Goal: Information Seeking & Learning: Find specific fact

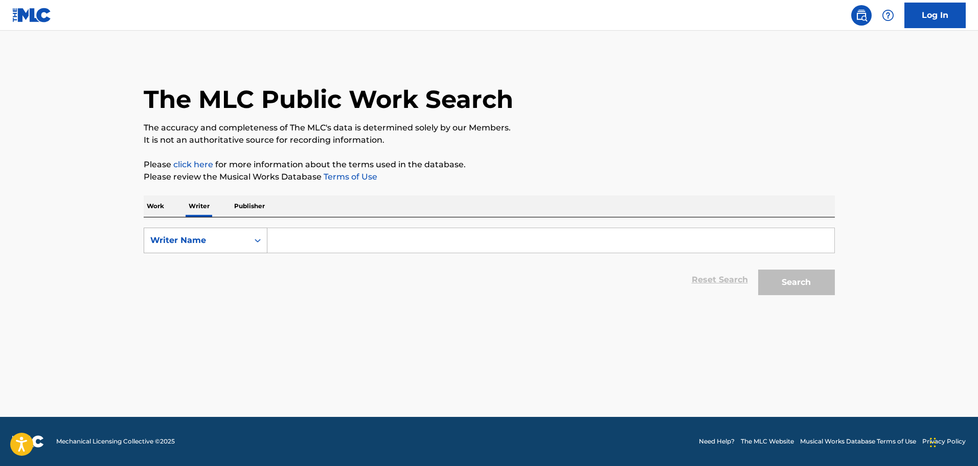
click at [246, 241] on div "Writer Name" at bounding box center [196, 240] width 104 height 19
click at [163, 205] on p "Work" at bounding box center [156, 205] width 24 height 21
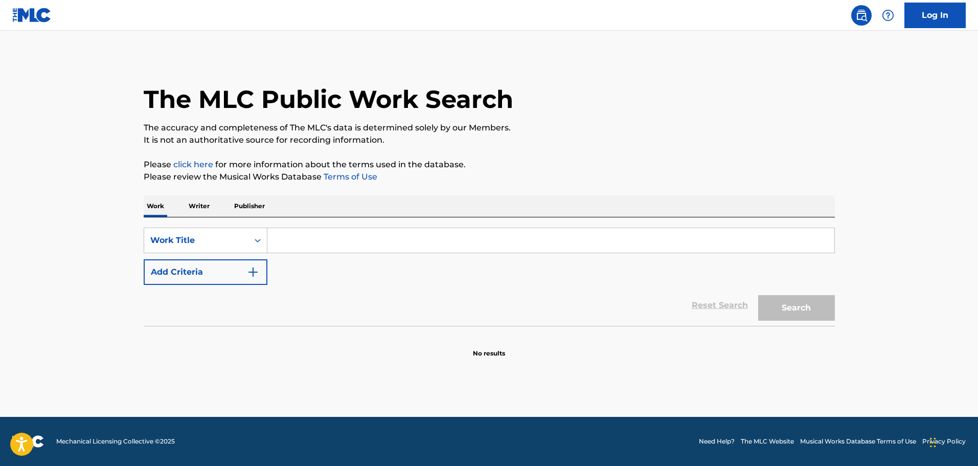
click at [294, 248] on input "Search Form" at bounding box center [550, 240] width 567 height 25
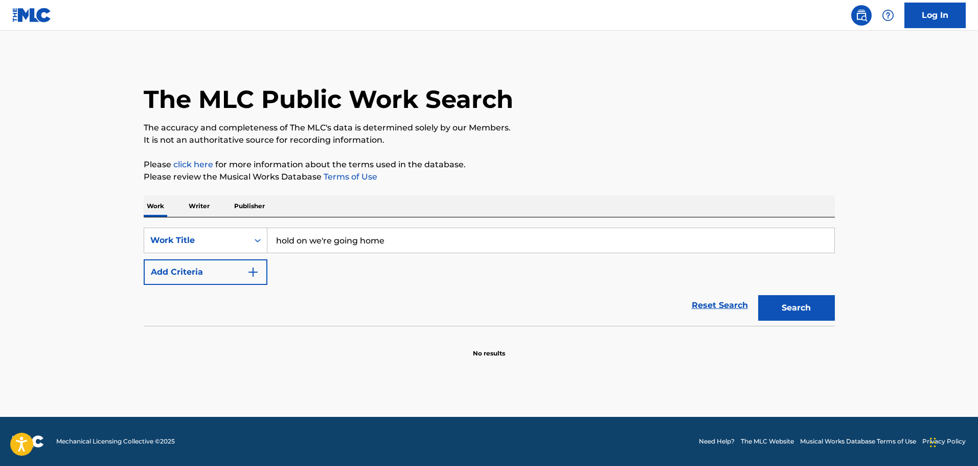
type input "hold on we're going home"
click at [758, 295] on button "Search" at bounding box center [796, 308] width 77 height 26
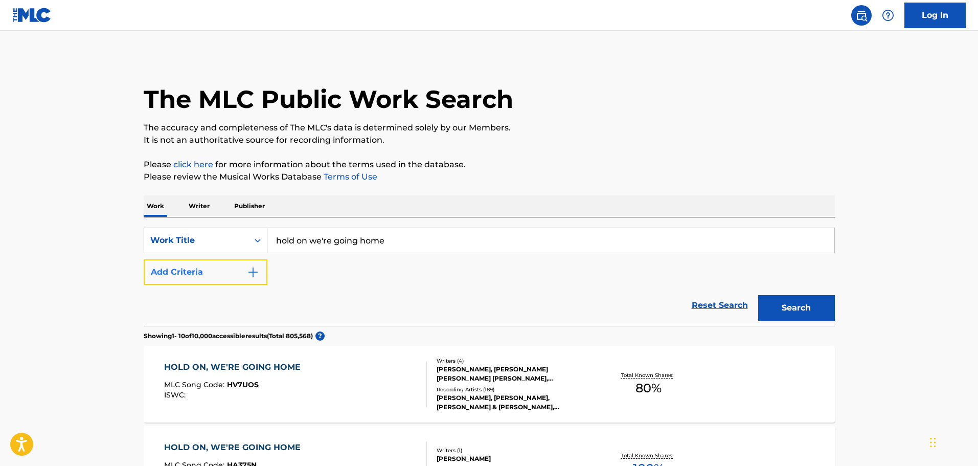
click at [245, 277] on button "Add Criteria" at bounding box center [206, 272] width 124 height 26
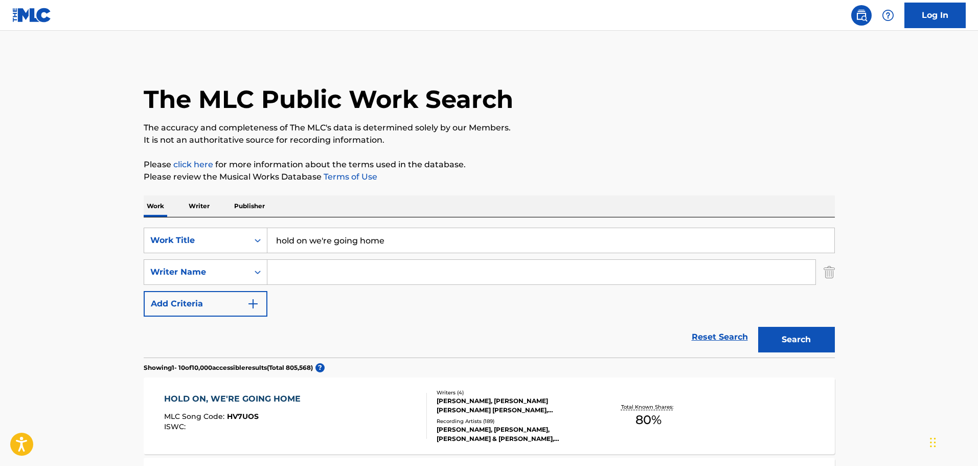
click at [328, 269] on input "Search Form" at bounding box center [541, 272] width 548 height 25
paste input "[PERSON_NAME]"
type input "[PERSON_NAME]"
click at [808, 335] on button "Search" at bounding box center [796, 340] width 77 height 26
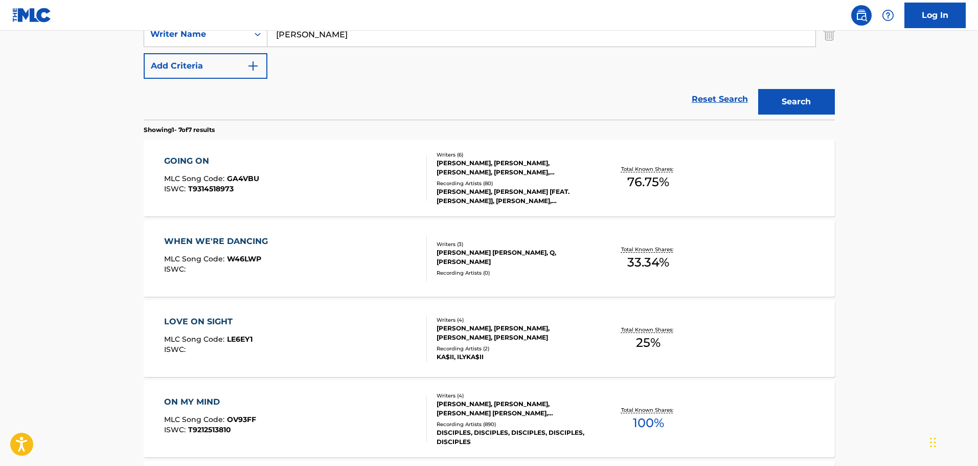
scroll to position [256, 0]
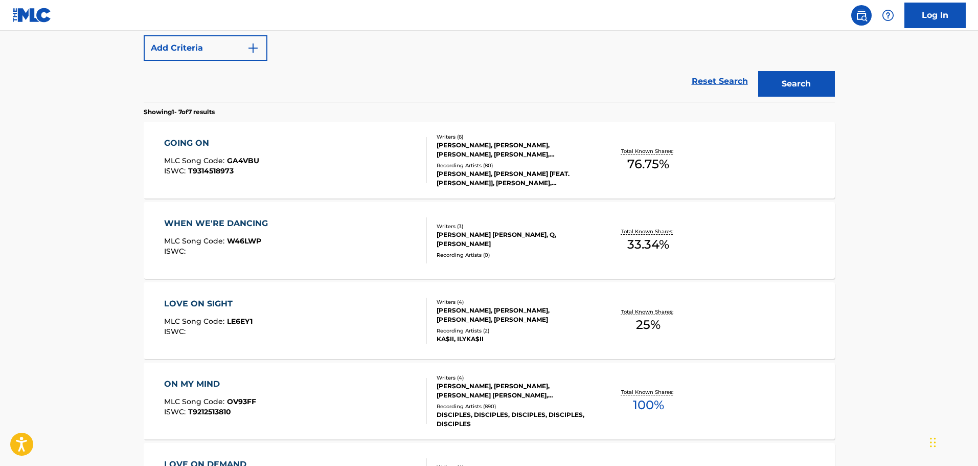
click at [391, 385] on div "ON MY MIND MLC Song Code : OV93FF ISWC : T9212513810" at bounding box center [295, 401] width 263 height 46
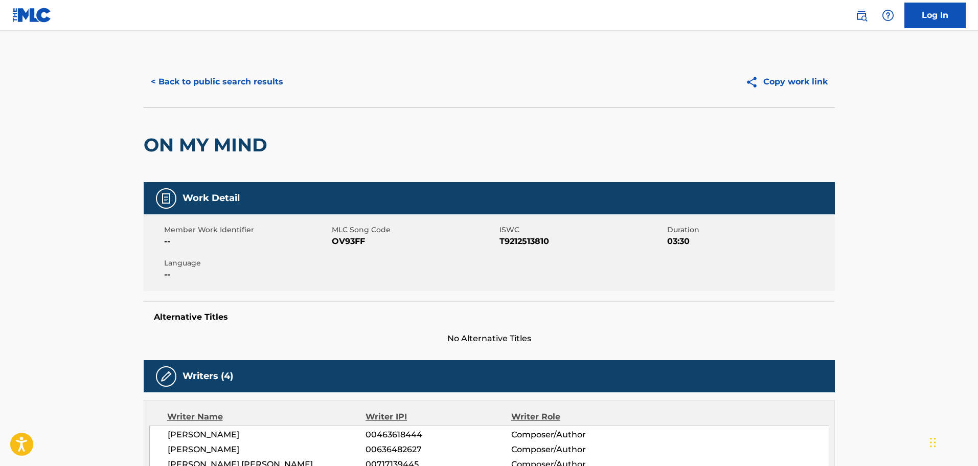
scroll to position [358, 0]
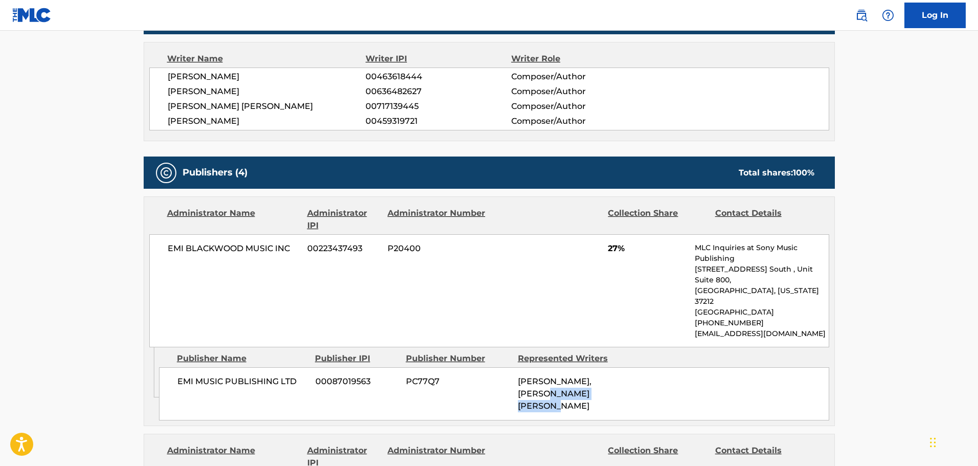
drag, startPoint x: 524, startPoint y: 373, endPoint x: 641, endPoint y: 371, distance: 117.1
click at [633, 371] on div "EMI MUSIC PUBLISHING LTD 00087019563 PC77Q7 [PERSON_NAME], [PERSON_NAME] [PERSO…" at bounding box center [494, 393] width 670 height 53
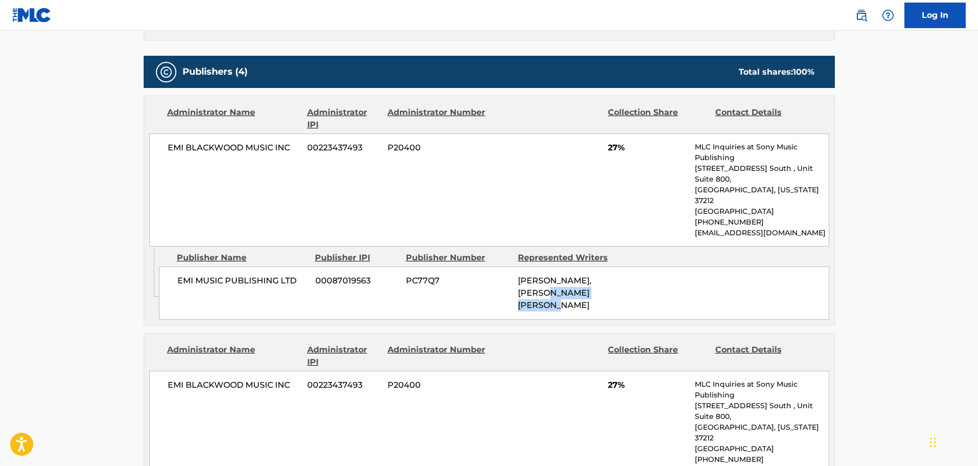
scroll to position [614, 0]
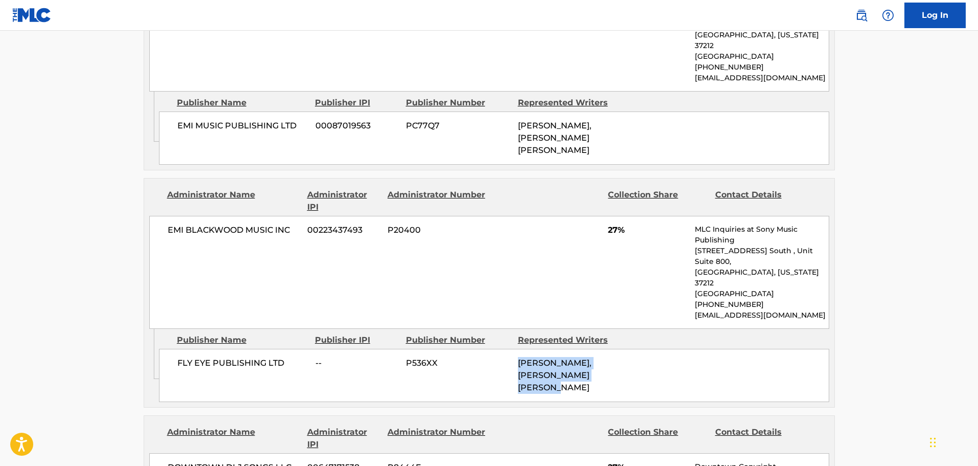
drag, startPoint x: 578, startPoint y: 307, endPoint x: 688, endPoint y: 344, distance: 116.4
click at [667, 349] on div "FLY EYE PUBLISHING LTD -- P536XX [PERSON_NAME], [PERSON_NAME] [PERSON_NAME]" at bounding box center [494, 375] width 670 height 53
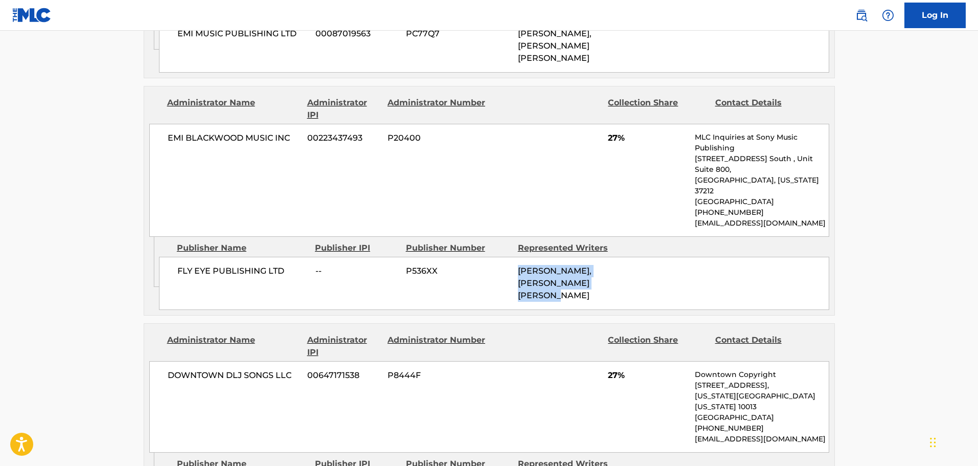
scroll to position [818, 0]
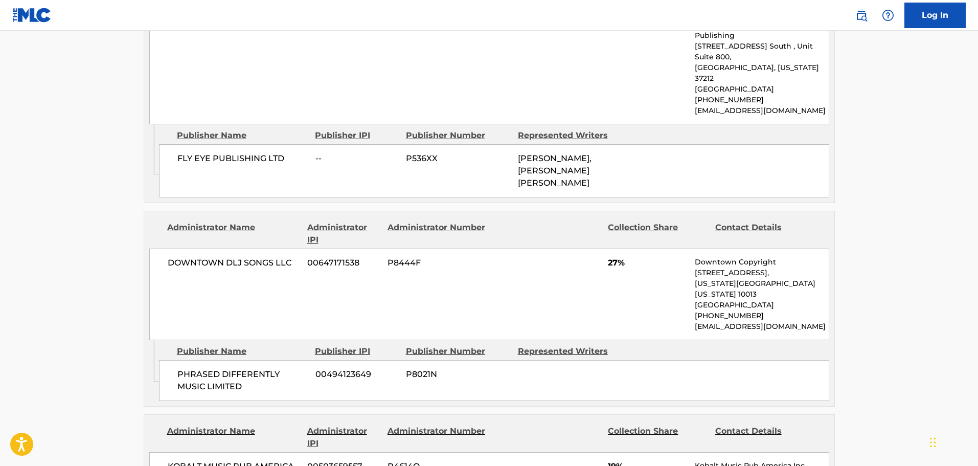
drag, startPoint x: 522, startPoint y: 224, endPoint x: 556, endPoint y: 307, distance: 89.6
click at [524, 249] on div "DOWNTOWN DLJ SONGS LLC 00647171538 P8444F 27% Downtown Copyright [STREET_ADDRES…" at bounding box center [489, 295] width 680 height 92
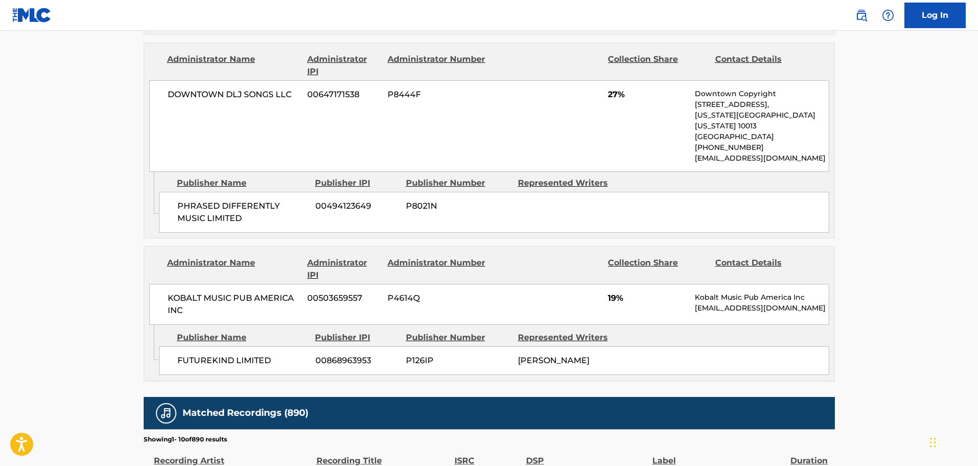
scroll to position [1023, 0]
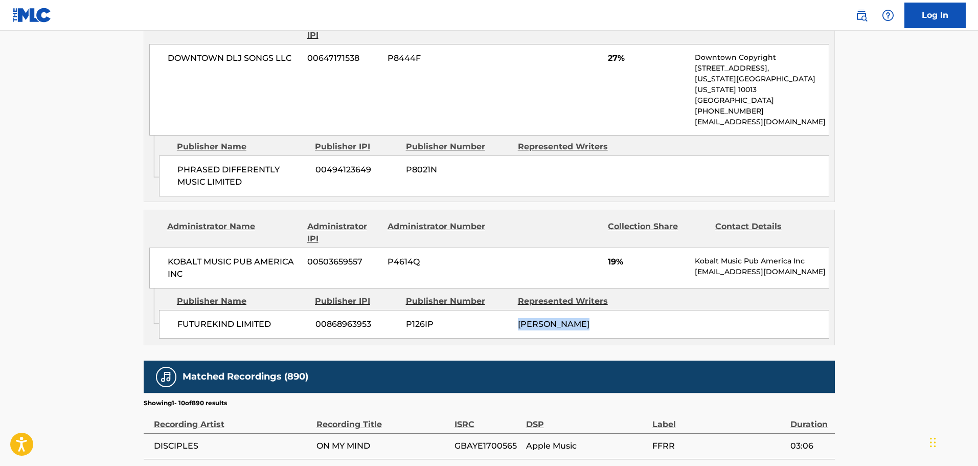
drag, startPoint x: 565, startPoint y: 246, endPoint x: 606, endPoint y: 250, distance: 41.6
click at [606, 310] on div "FUTUREKIND LIMITED 00868963953 P126IP [PERSON_NAME]" at bounding box center [494, 324] width 670 height 29
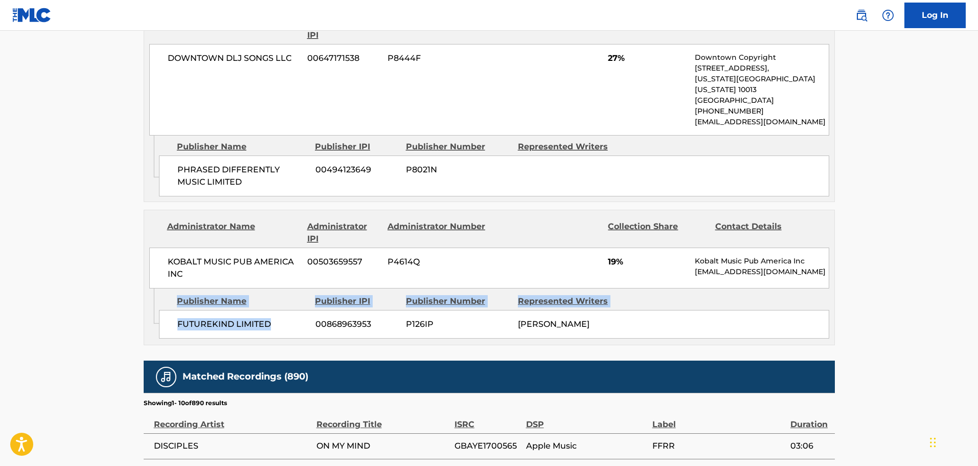
drag, startPoint x: 125, startPoint y: 249, endPoint x: 116, endPoint y: 249, distance: 9.2
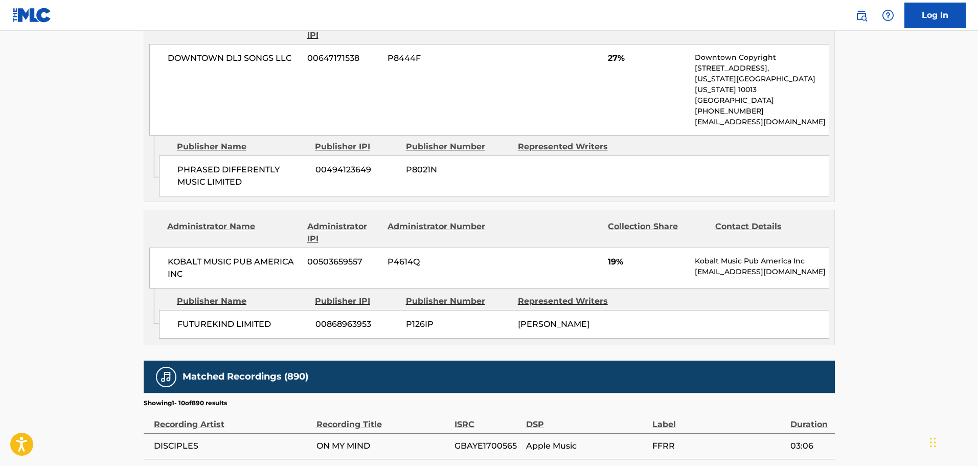
click at [695, 310] on div "FUTUREKIND LIMITED 00868963953 P126IP [PERSON_NAME]" at bounding box center [494, 324] width 670 height 29
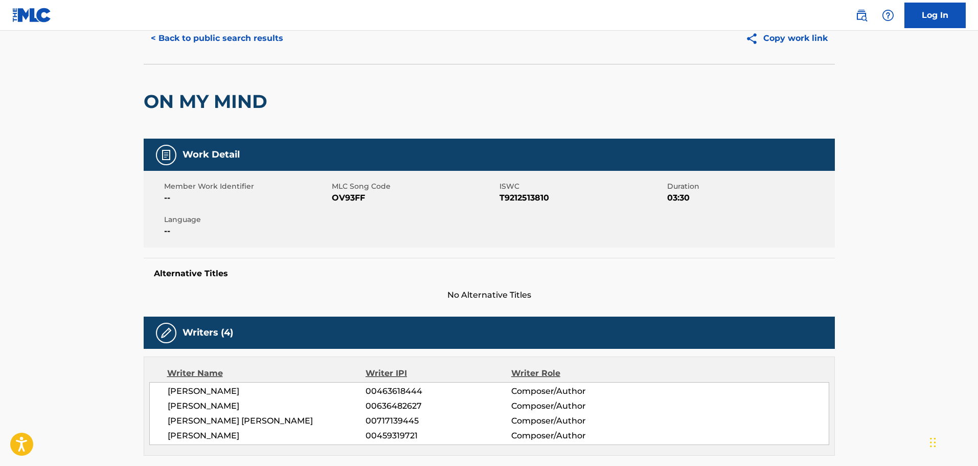
scroll to position [0, 0]
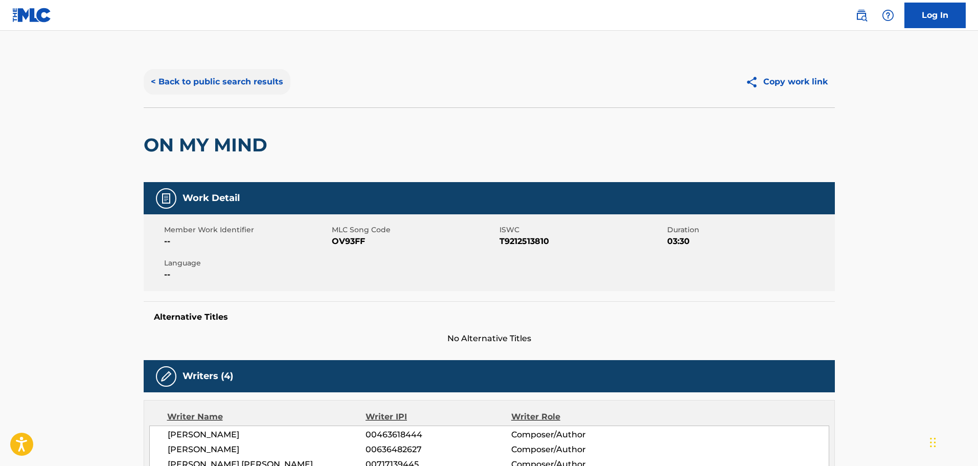
click at [215, 72] on button "< Back to public search results" at bounding box center [217, 82] width 147 height 26
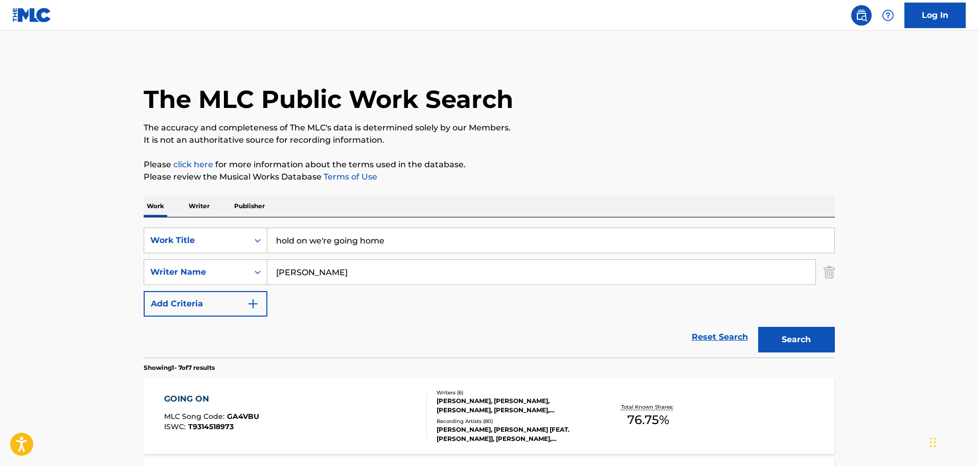
drag, startPoint x: 287, startPoint y: 241, endPoint x: 0, endPoint y: 206, distance: 289.5
type input "a d i d a s"
click at [800, 331] on button "Search" at bounding box center [796, 340] width 77 height 26
click at [205, 209] on p "Writer" at bounding box center [199, 205] width 27 height 21
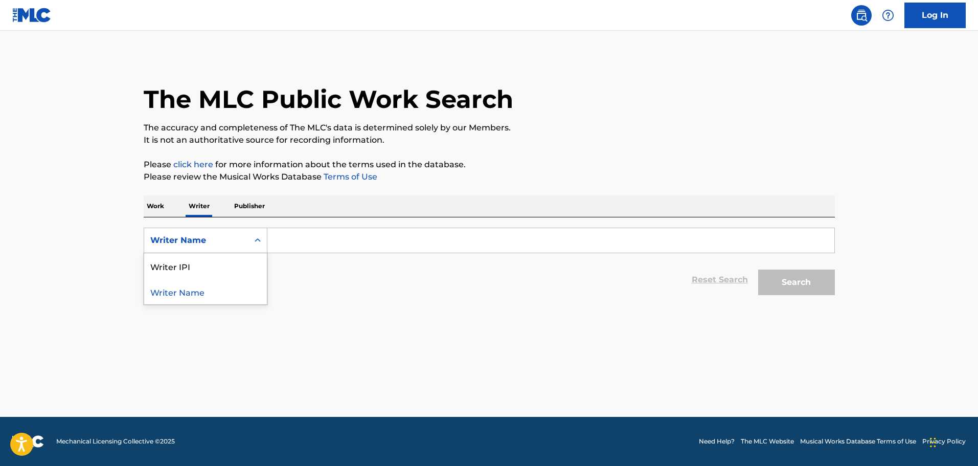
drag, startPoint x: 265, startPoint y: 233, endPoint x: 333, endPoint y: 251, distance: 71.0
click at [266, 233] on div "Search Form" at bounding box center [258, 240] width 18 height 18
click at [319, 250] on input "Search Form" at bounding box center [550, 240] width 567 height 25
paste input "[PERSON_NAME]"
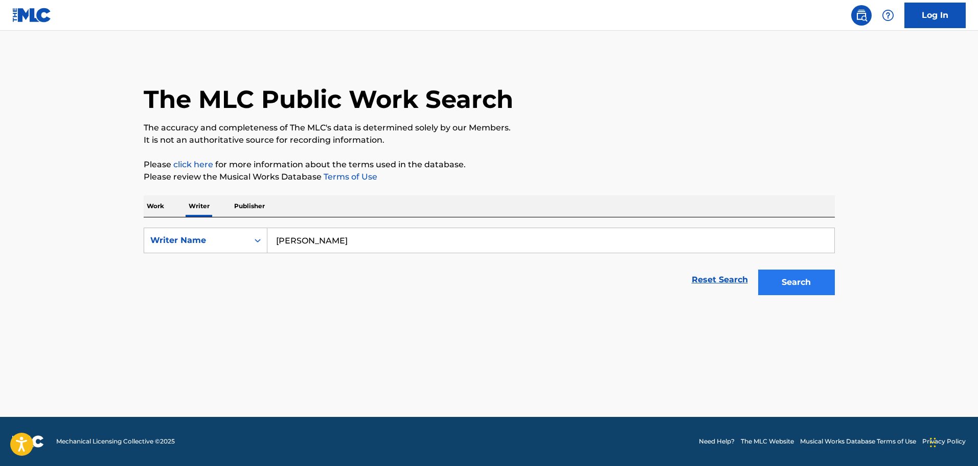
type input "[PERSON_NAME]"
click at [813, 282] on button "Search" at bounding box center [796, 282] width 77 height 26
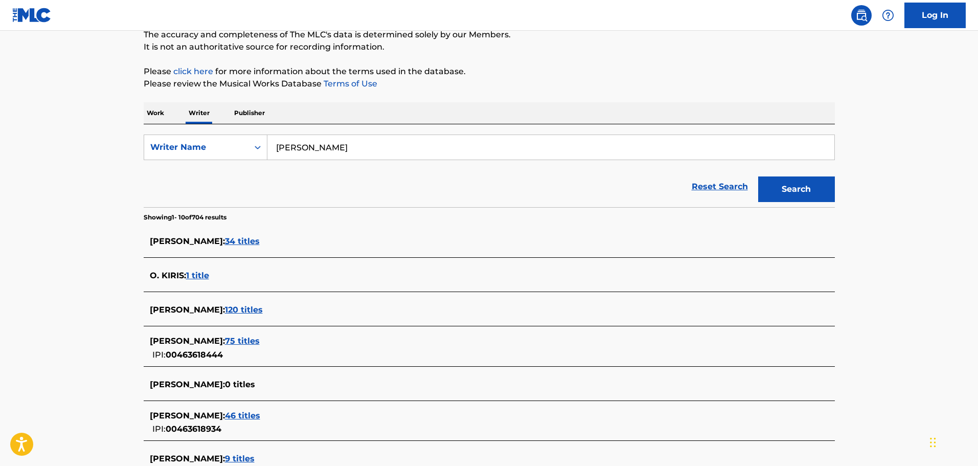
scroll to position [102, 0]
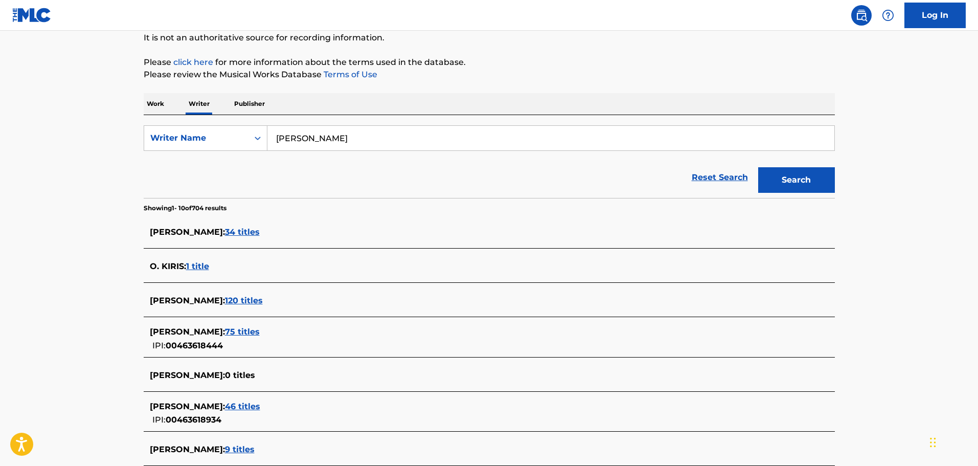
click at [242, 329] on span "75 titles" at bounding box center [242, 332] width 35 height 10
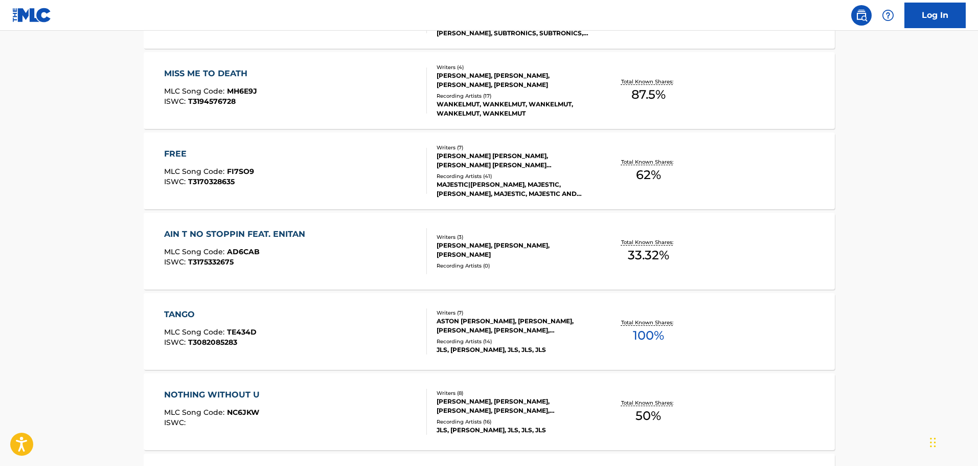
scroll to position [460, 0]
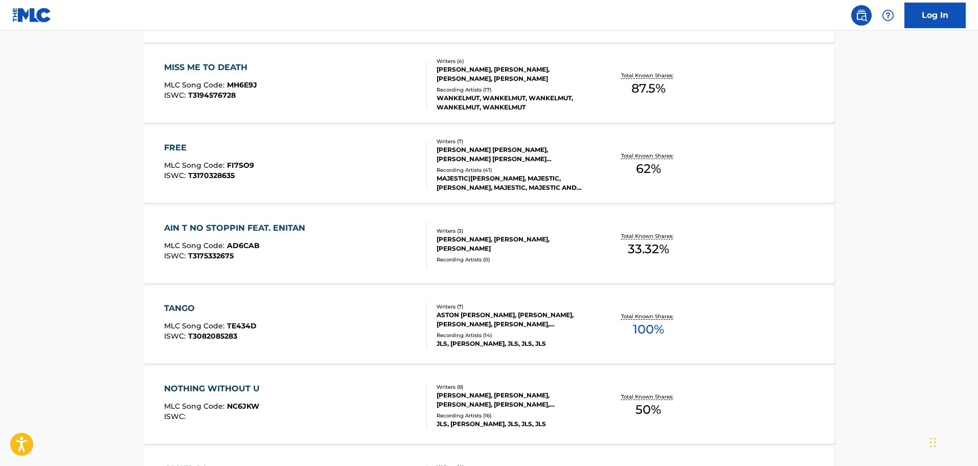
click at [299, 333] on div "TANGO MLC Song Code : TE434D ISWC : T3082085283" at bounding box center [295, 325] width 263 height 46
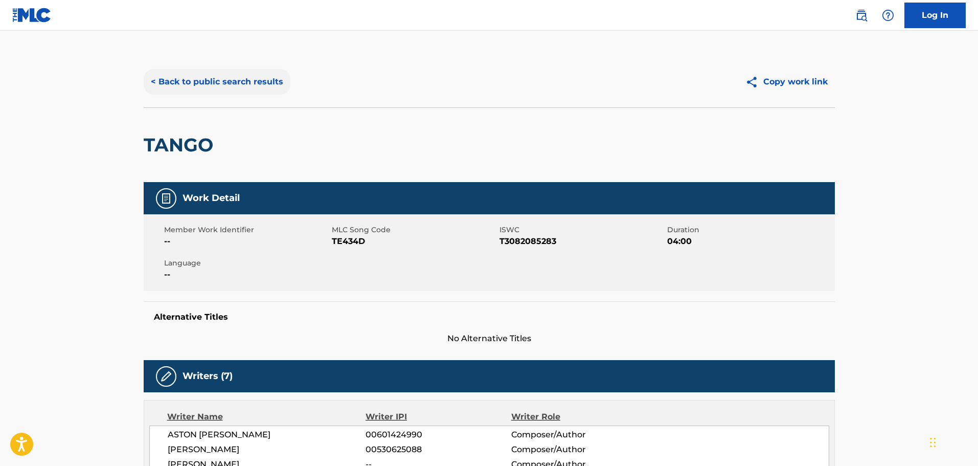
click at [246, 81] on button "< Back to public search results" at bounding box center [217, 82] width 147 height 26
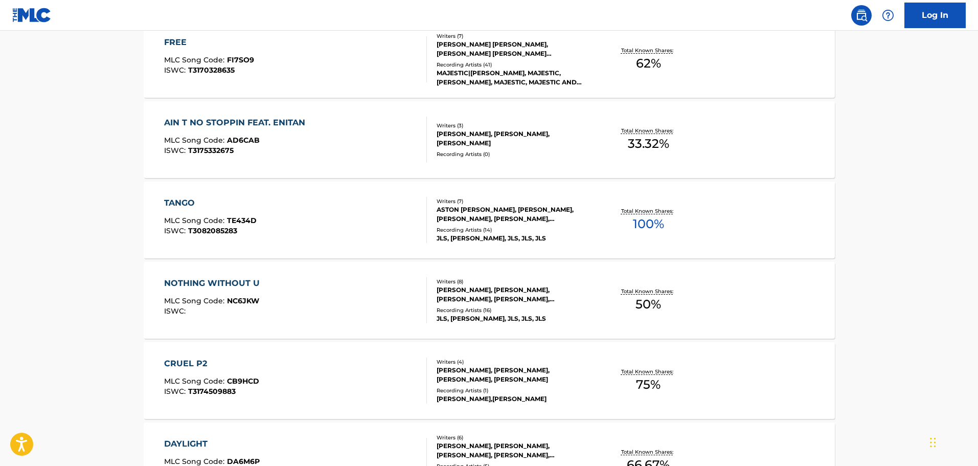
scroll to position [767, 0]
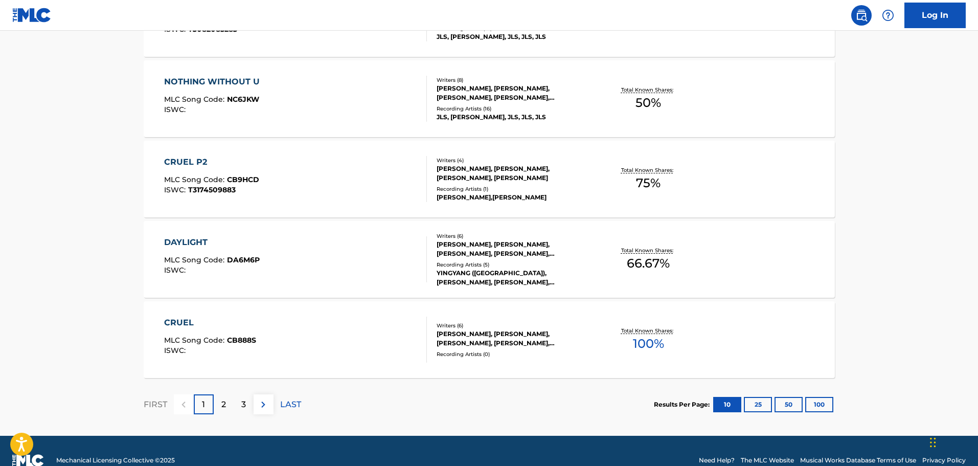
click at [358, 358] on div "CRUEL MLC Song Code : CB888S ISWC :" at bounding box center [295, 340] width 263 height 46
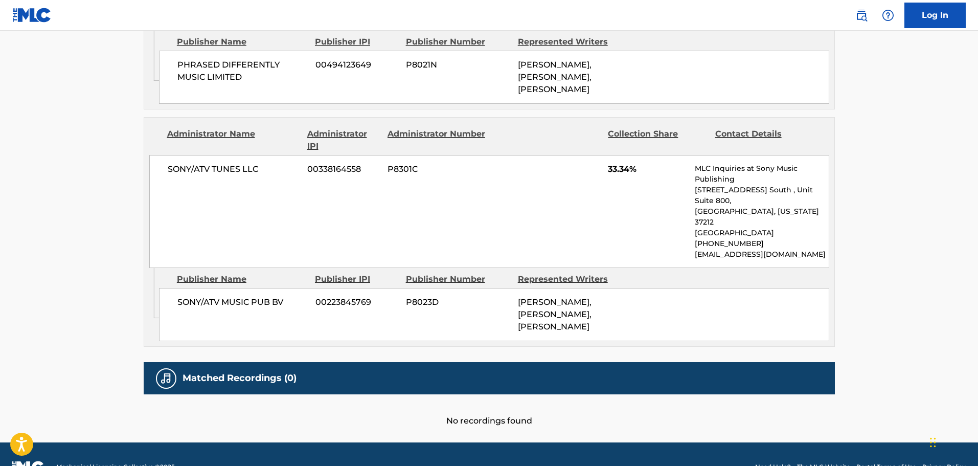
scroll to position [769, 0]
